Goal: Information Seeking & Learning: Learn about a topic

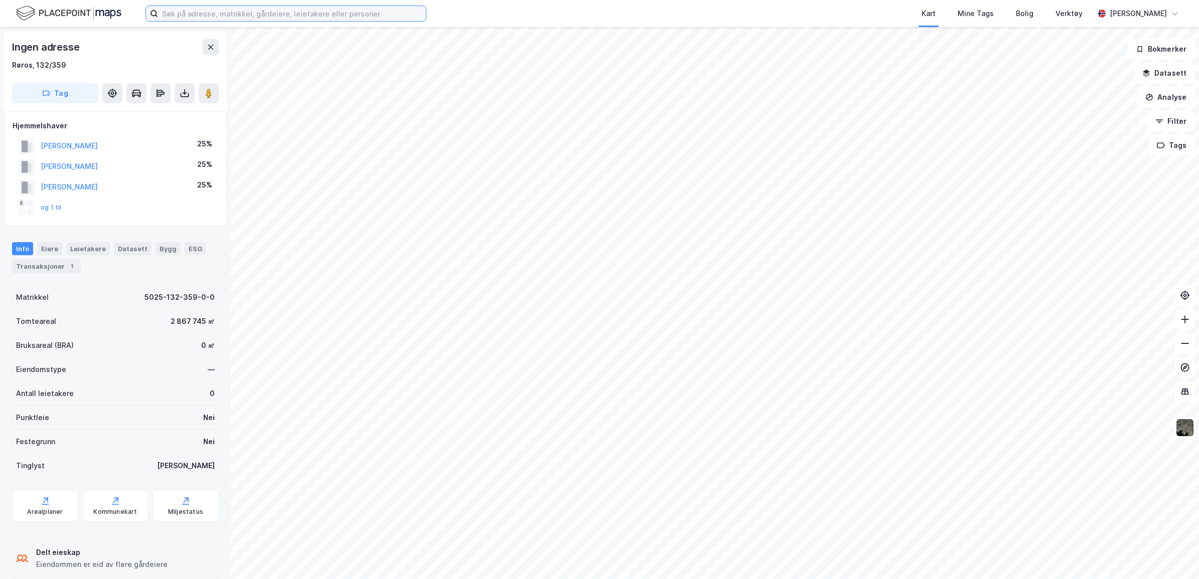
click at [379, 10] on input at bounding box center [292, 13] width 268 height 15
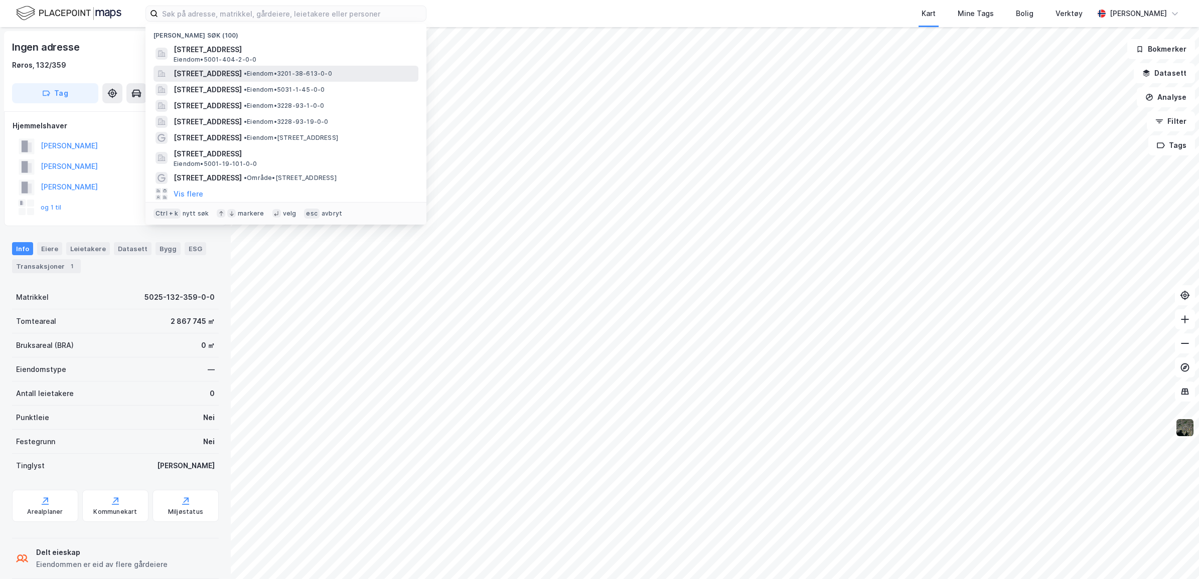
click at [242, 74] on span "[STREET_ADDRESS]" at bounding box center [208, 74] width 68 height 12
